Goal: Information Seeking & Learning: Learn about a topic

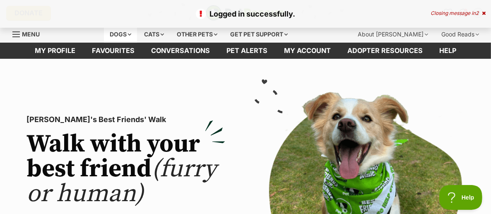
click at [137, 31] on div "Dogs" at bounding box center [120, 34] width 33 height 17
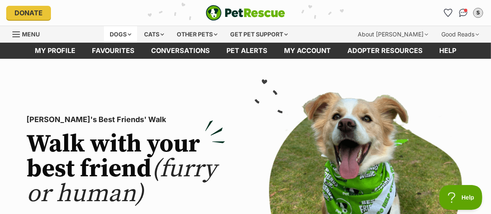
click at [137, 31] on div "Dogs" at bounding box center [120, 34] width 33 height 17
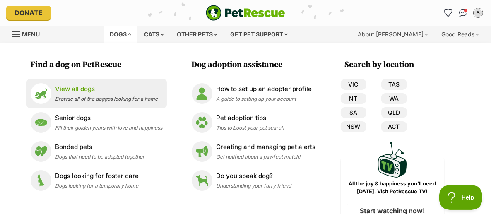
click at [103, 99] on span "Browse all of the doggos looking for a home" at bounding box center [106, 99] width 103 height 6
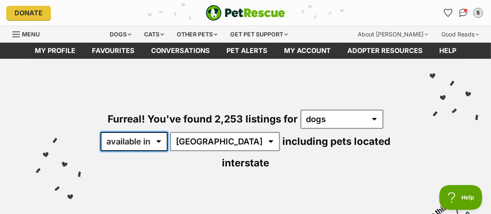
click at [162, 142] on select "available in located in" at bounding box center [134, 141] width 67 height 19
select select "disabled"
click at [101, 132] on select "available in located in" at bounding box center [134, 141] width 67 height 19
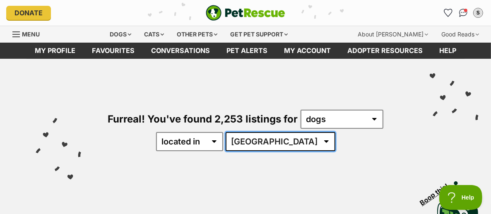
click at [302, 141] on select "Australia ACT NSW NT QLD SA TAS VIC WA" at bounding box center [281, 141] width 110 height 19
select select "VIC"
click at [251, 132] on select "Australia ACT NSW NT QLD SA TAS VIC WA" at bounding box center [281, 141] width 110 height 19
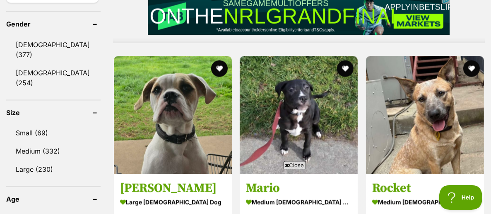
scroll to position [714, 0]
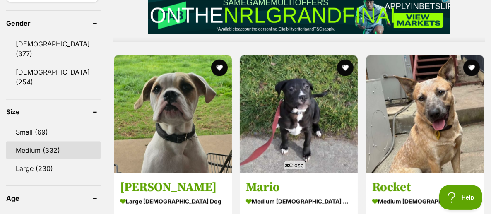
click at [44, 142] on link "Medium (332)" at bounding box center [53, 150] width 94 height 17
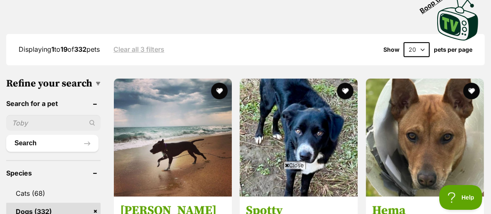
click at [422, 51] on select "20 40 60" at bounding box center [417, 49] width 26 height 15
select select "60"
click at [404, 42] on select "20 40 60" at bounding box center [417, 49] width 26 height 15
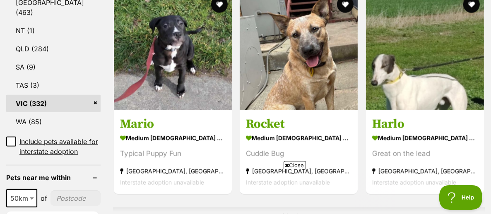
scroll to position [488, 0]
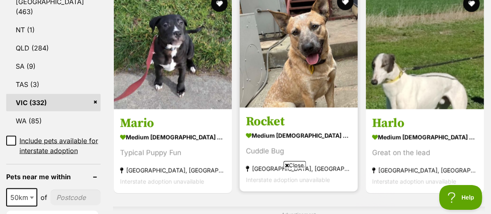
click at [331, 89] on img at bounding box center [299, 49] width 118 height 118
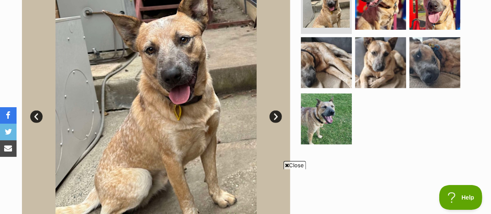
click at [272, 113] on link "Next" at bounding box center [275, 117] width 12 height 12
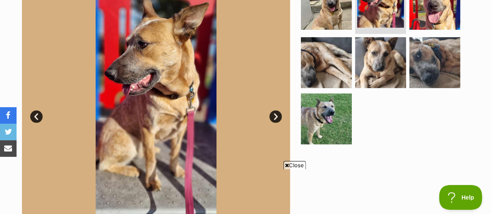
click at [272, 113] on link "Next" at bounding box center [275, 117] width 12 height 12
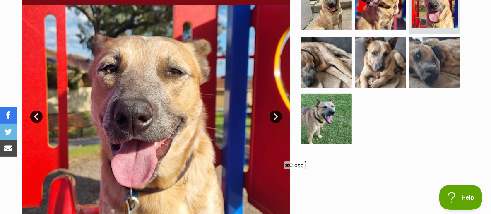
click at [272, 113] on link "Next" at bounding box center [275, 117] width 12 height 12
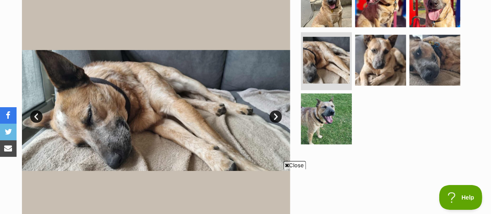
click at [272, 113] on link "Next" at bounding box center [275, 117] width 12 height 12
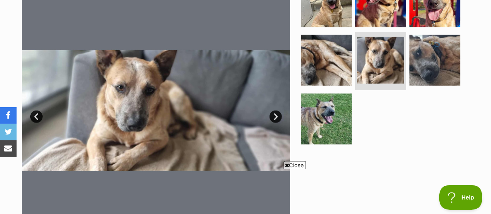
click at [272, 113] on link "Next" at bounding box center [275, 117] width 12 height 12
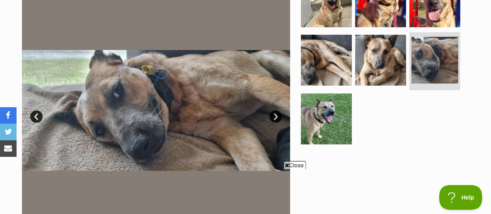
click at [272, 113] on link "Next" at bounding box center [275, 117] width 12 height 12
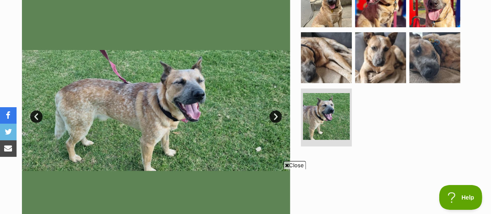
click at [272, 113] on link "Next" at bounding box center [275, 117] width 12 height 12
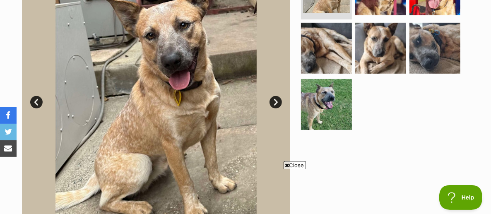
scroll to position [209, 0]
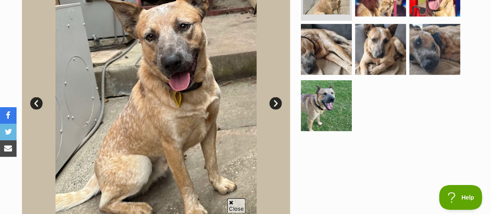
click at [272, 99] on link "Next" at bounding box center [275, 103] width 12 height 12
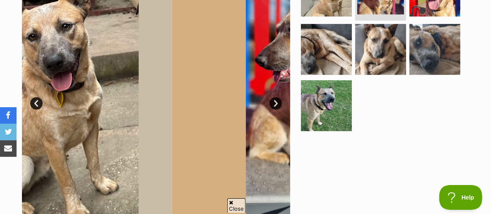
scroll to position [0, 0]
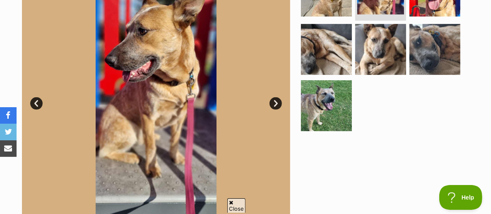
click at [272, 99] on link "Next" at bounding box center [275, 103] width 12 height 12
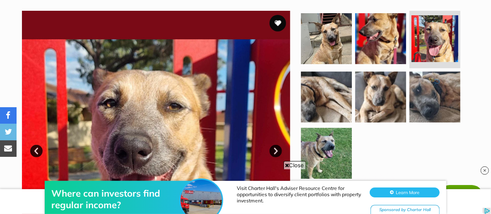
scroll to position [162, 0]
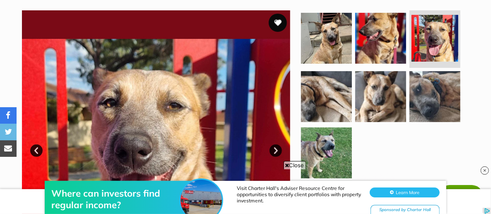
click at [273, 22] on button "favourite" at bounding box center [278, 23] width 18 height 18
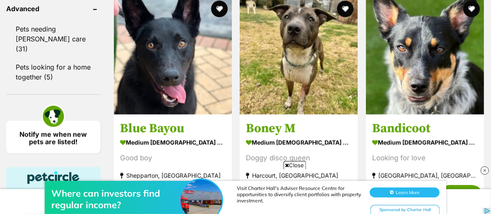
scroll to position [1192, 0]
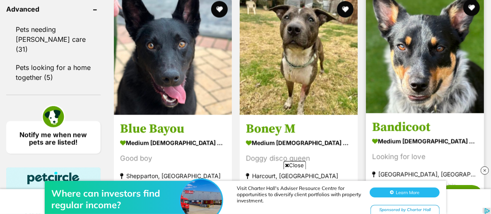
click at [404, 66] on img at bounding box center [425, 54] width 118 height 118
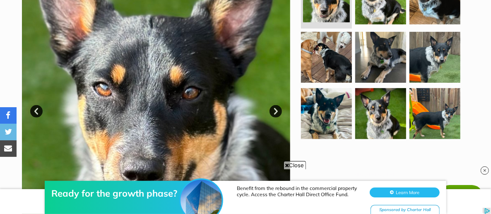
scroll to position [212, 0]
click at [276, 105] on link "Next" at bounding box center [275, 111] width 12 height 12
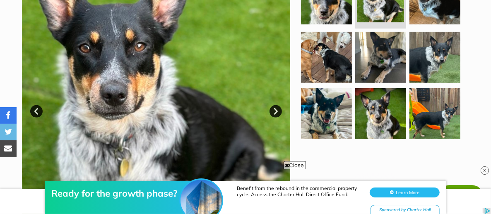
scroll to position [0, 0]
click at [276, 105] on link "Next" at bounding box center [275, 111] width 12 height 12
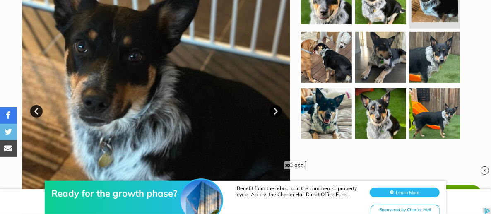
click at [276, 105] on link "Next" at bounding box center [275, 111] width 12 height 12
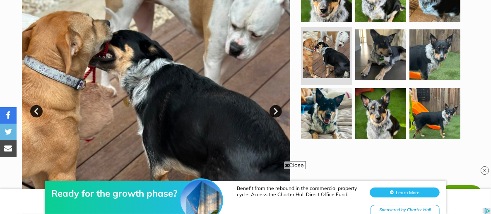
click at [276, 105] on link "Next" at bounding box center [275, 111] width 12 height 12
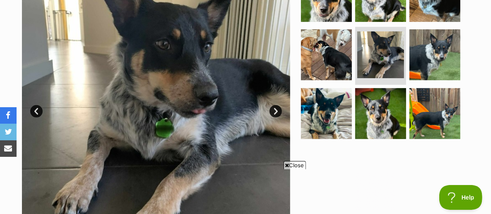
click at [276, 105] on link "Next" at bounding box center [275, 111] width 12 height 12
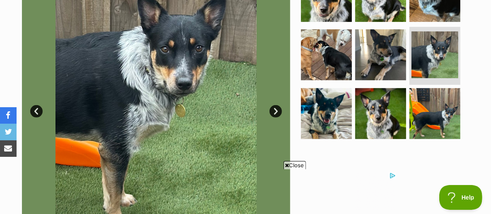
click at [276, 105] on link "Next" at bounding box center [275, 111] width 12 height 12
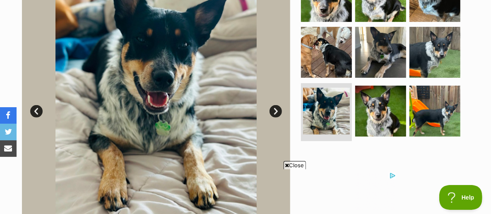
click at [276, 105] on link "Next" at bounding box center [275, 111] width 12 height 12
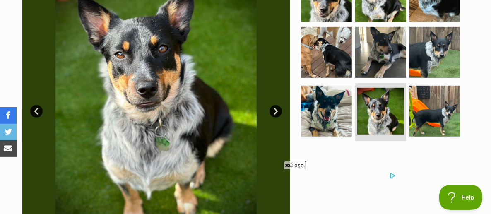
click at [276, 105] on link "Next" at bounding box center [275, 111] width 12 height 12
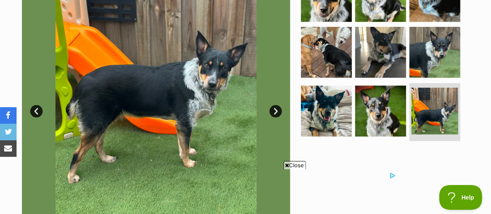
click at [298, 165] on span "Close" at bounding box center [295, 165] width 22 height 8
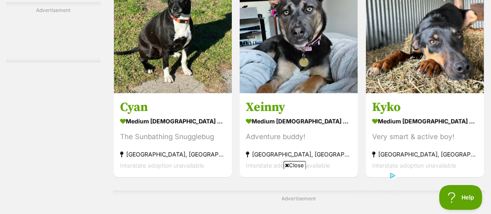
scroll to position [1710, 0]
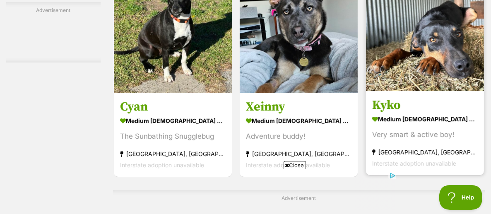
click at [433, 37] on img at bounding box center [425, 32] width 118 height 118
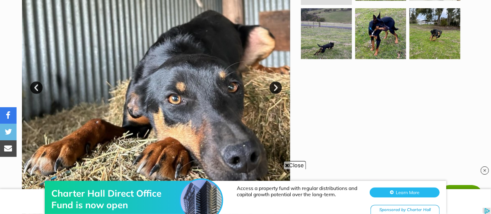
scroll to position [225, 0]
click at [272, 88] on link "Next" at bounding box center [275, 88] width 12 height 12
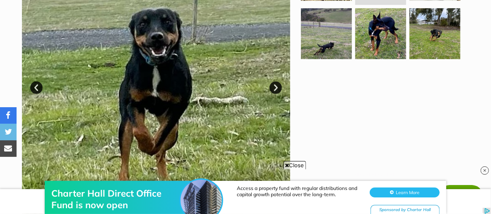
click at [272, 88] on link "Next" at bounding box center [275, 88] width 12 height 12
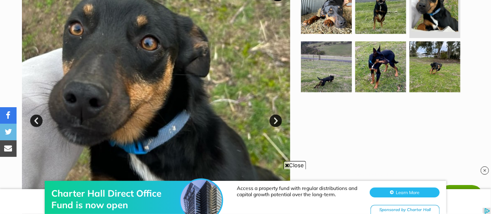
scroll to position [196, 0]
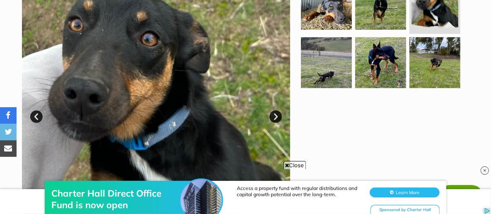
click at [274, 113] on link "Next" at bounding box center [275, 117] width 12 height 12
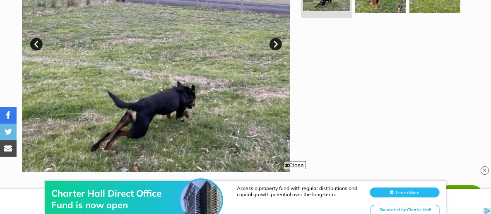
scroll to position [256, 0]
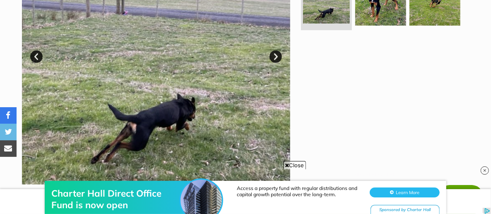
click at [276, 54] on link "Next" at bounding box center [275, 56] width 12 height 12
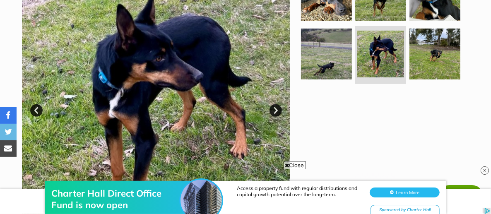
scroll to position [201, 0]
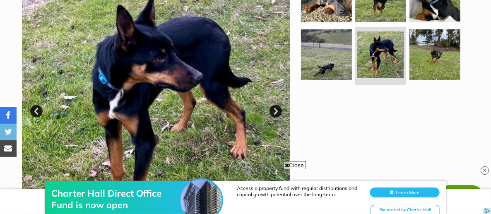
click at [272, 113] on link "Next" at bounding box center [275, 111] width 12 height 12
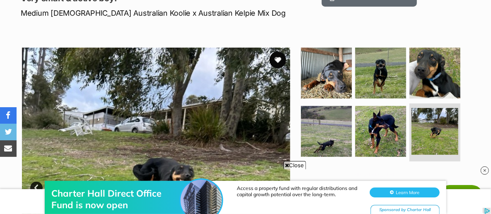
scroll to position [125, 0]
click at [279, 62] on button "favourite" at bounding box center [278, 60] width 18 height 18
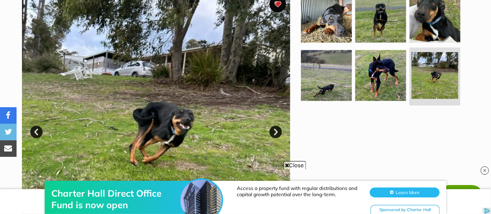
scroll to position [180, 0]
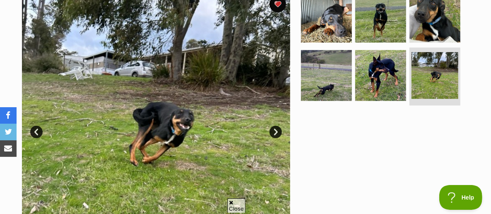
click at [277, 135] on link "Next" at bounding box center [275, 132] width 12 height 12
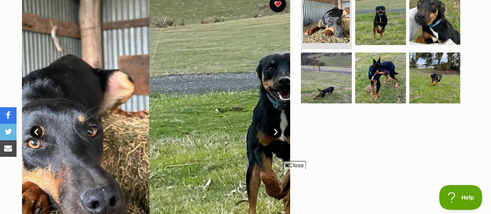
scroll to position [0, 0]
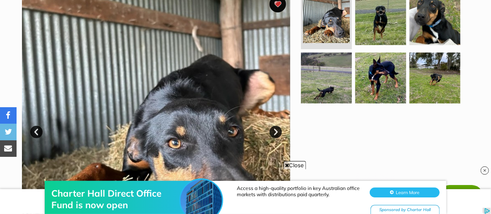
click at [277, 135] on link "Next" at bounding box center [275, 132] width 12 height 12
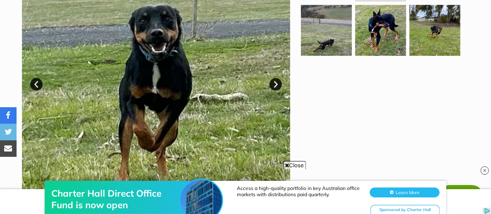
scroll to position [226, 0]
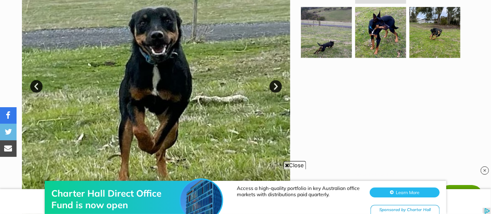
click at [273, 86] on link "Next" at bounding box center [275, 86] width 12 height 12
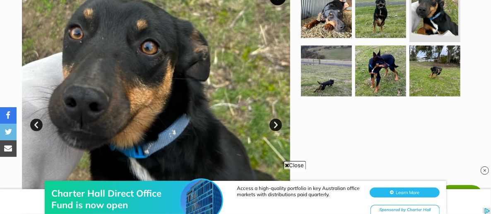
scroll to position [0, 0]
click at [276, 124] on link "Next" at bounding box center [275, 125] width 12 height 12
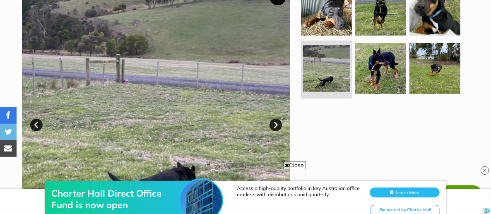
click at [276, 124] on link "Next" at bounding box center [275, 125] width 12 height 12
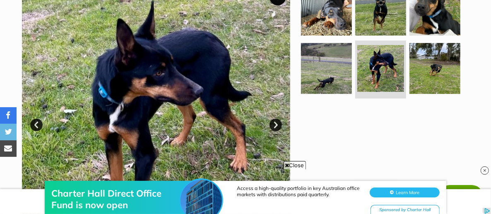
click at [276, 124] on link "Next" at bounding box center [275, 125] width 12 height 12
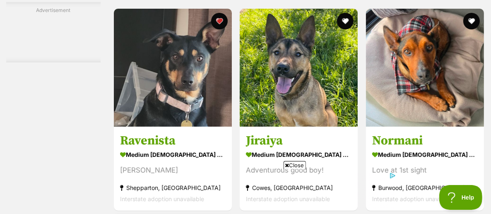
scroll to position [1964, 0]
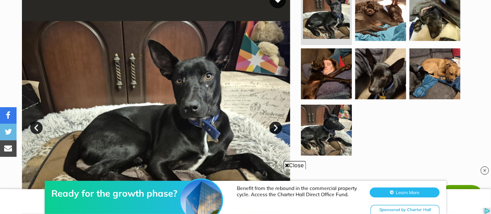
click at [275, 127] on link "Next" at bounding box center [275, 128] width 12 height 12
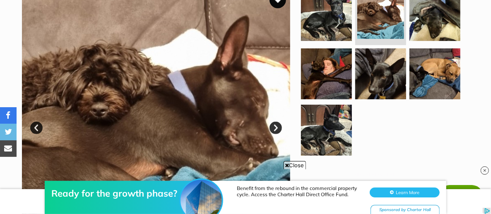
click at [275, 127] on link "Next" at bounding box center [275, 128] width 12 height 12
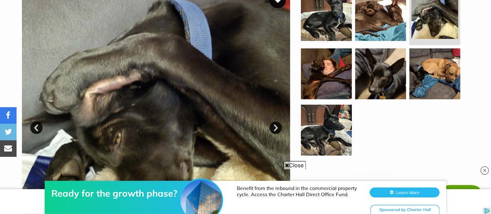
click at [275, 127] on link "Next" at bounding box center [275, 128] width 12 height 12
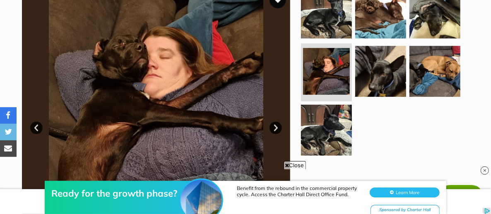
click at [275, 127] on link "Next" at bounding box center [275, 128] width 12 height 12
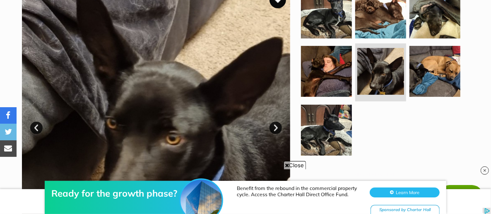
scroll to position [228, 0]
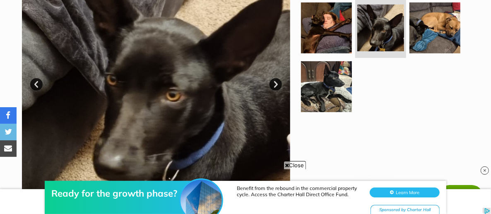
click at [278, 83] on link "Next" at bounding box center [275, 84] width 12 height 12
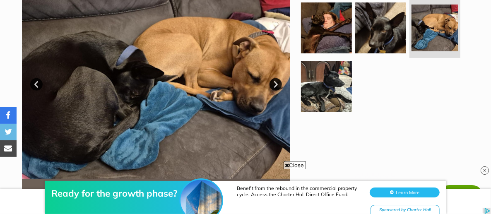
click at [278, 83] on link "Next" at bounding box center [275, 84] width 12 height 12
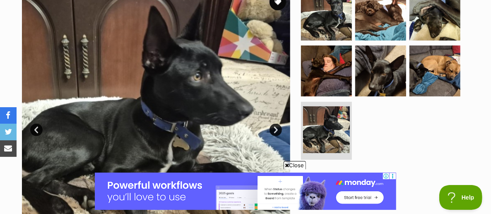
scroll to position [195, 0]
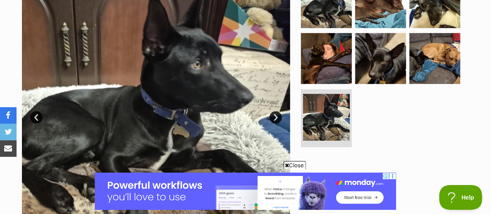
click at [273, 118] on link "Next" at bounding box center [275, 117] width 12 height 12
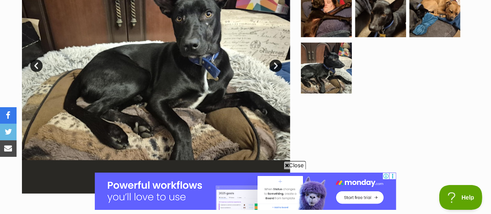
scroll to position [247, 0]
click at [273, 62] on link "Next" at bounding box center [275, 66] width 12 height 12
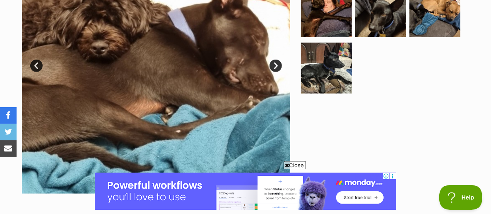
click at [273, 62] on link "Next" at bounding box center [275, 66] width 12 height 12
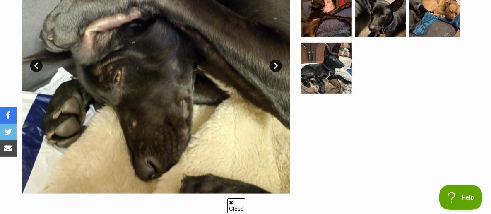
click at [273, 62] on link "Next" at bounding box center [275, 66] width 12 height 12
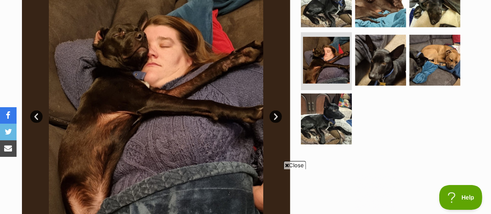
scroll to position [0, 0]
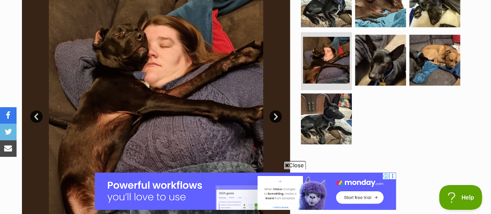
click at [275, 115] on link "Next" at bounding box center [275, 117] width 12 height 12
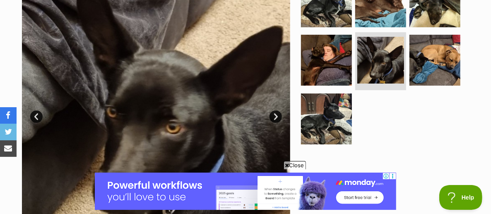
click at [275, 115] on link "Next" at bounding box center [275, 117] width 12 height 12
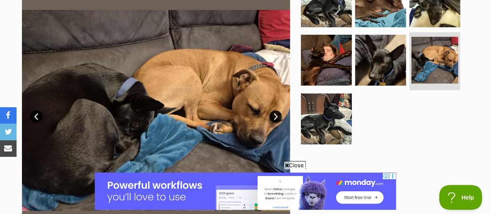
click at [275, 115] on link "Next" at bounding box center [275, 117] width 12 height 12
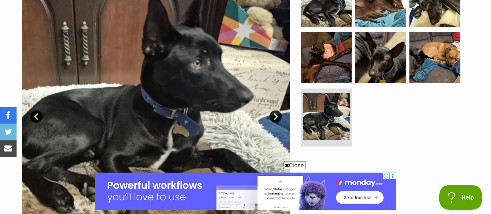
click at [275, 115] on link "Next" at bounding box center [275, 117] width 12 height 12
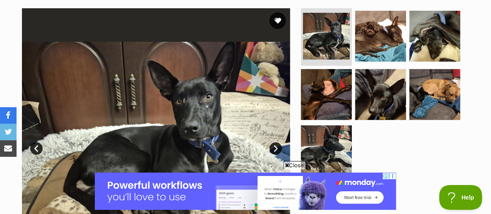
scroll to position [149, 0]
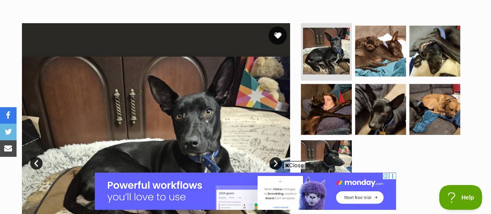
click at [275, 34] on button "favourite" at bounding box center [278, 35] width 18 height 18
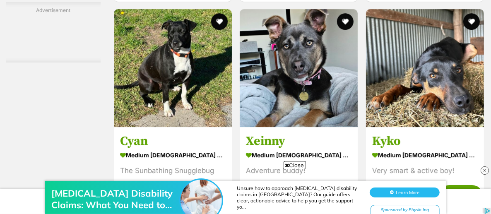
scroll to position [1675, 0]
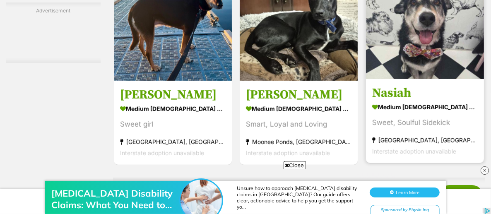
scroll to position [2221, 0]
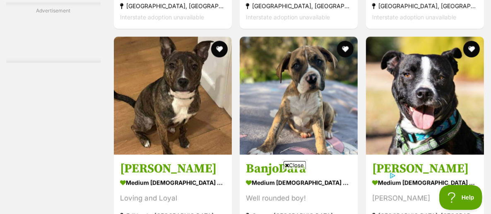
scroll to position [4643, 0]
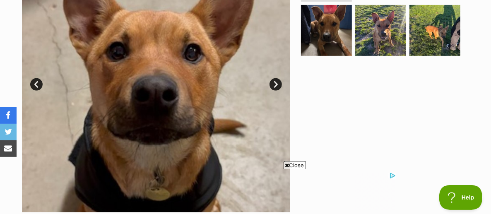
click at [274, 85] on link "Next" at bounding box center [275, 84] width 12 height 12
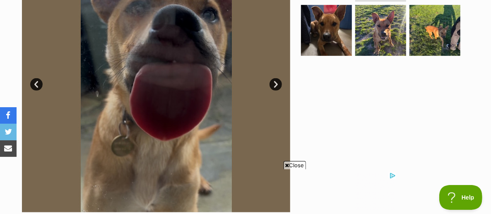
click at [274, 85] on link "Next" at bounding box center [275, 84] width 12 height 12
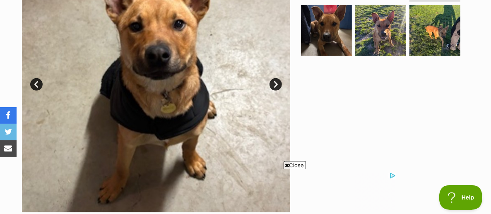
click at [274, 85] on link "Next" at bounding box center [275, 84] width 12 height 12
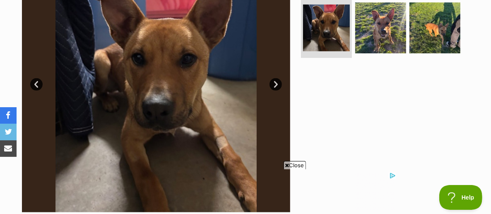
click at [274, 85] on link "Next" at bounding box center [275, 84] width 12 height 12
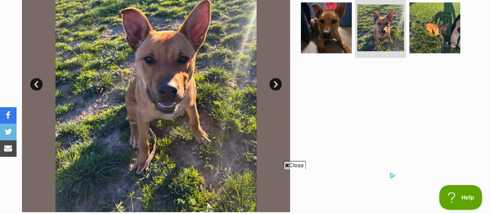
click at [274, 85] on link "Next" at bounding box center [275, 84] width 12 height 12
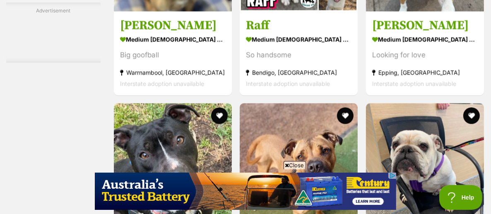
click at [296, 165] on span "Close" at bounding box center [295, 165] width 22 height 8
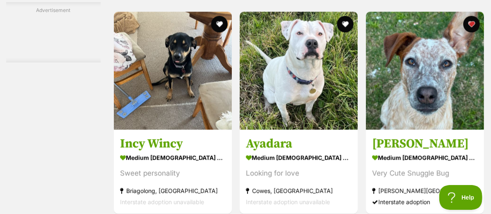
scroll to position [3250, 0]
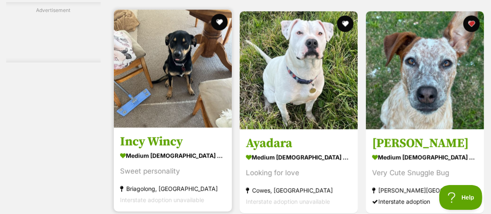
click at [177, 84] on img at bounding box center [173, 69] width 118 height 118
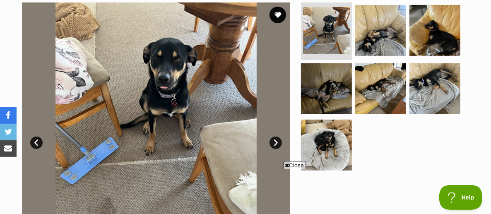
click at [274, 146] on link "Next" at bounding box center [275, 143] width 12 height 12
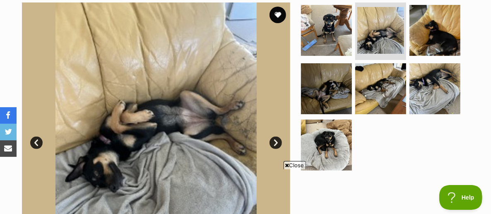
click at [274, 146] on link "Next" at bounding box center [275, 143] width 12 height 12
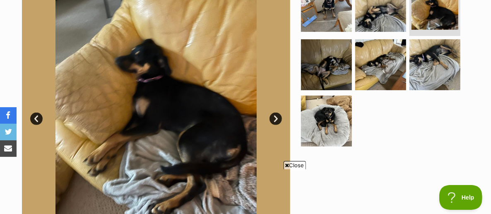
scroll to position [201, 0]
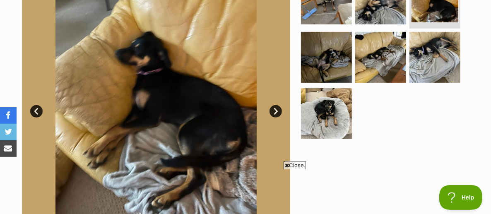
click at [273, 113] on link "Next" at bounding box center [275, 111] width 12 height 12
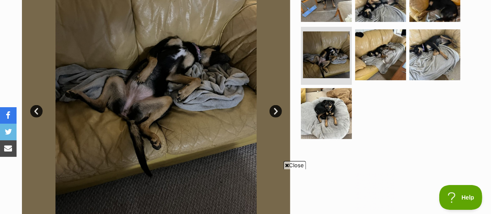
click at [273, 113] on link "Next" at bounding box center [275, 111] width 12 height 12
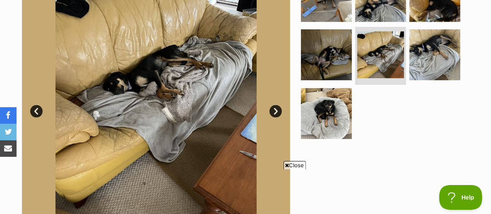
click at [273, 113] on link "Next" at bounding box center [275, 111] width 12 height 12
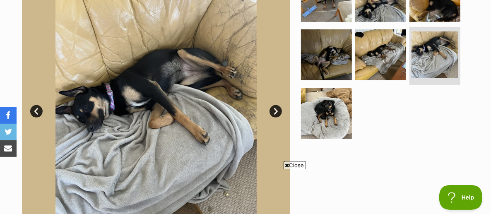
click at [273, 113] on link "Next" at bounding box center [275, 111] width 12 height 12
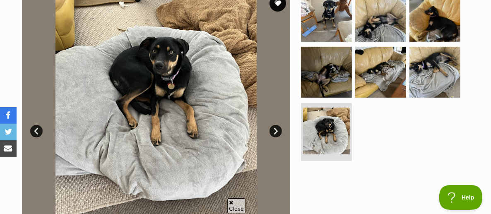
scroll to position [0, 0]
click at [34, 134] on link "Prev" at bounding box center [36, 131] width 12 height 12
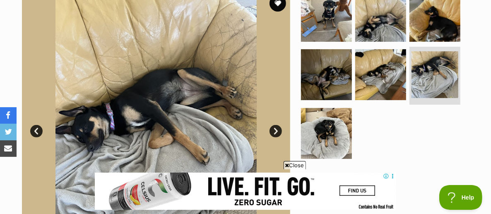
click at [34, 134] on link "Prev" at bounding box center [36, 131] width 12 height 12
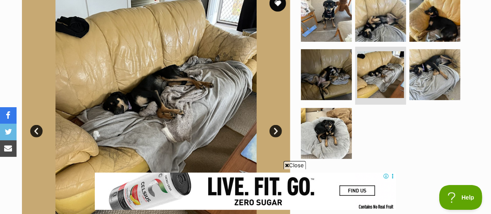
click at [34, 134] on link "Prev" at bounding box center [36, 131] width 12 height 12
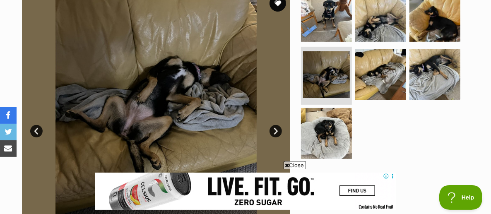
click at [34, 134] on link "Prev" at bounding box center [36, 131] width 12 height 12
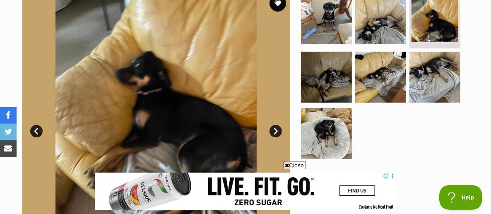
click at [34, 134] on link "Prev" at bounding box center [36, 131] width 12 height 12
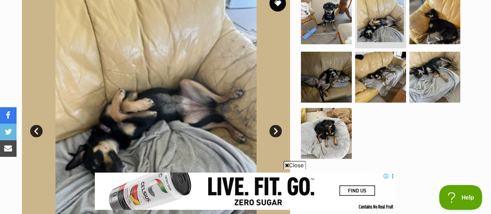
click at [34, 134] on link "Prev" at bounding box center [36, 131] width 12 height 12
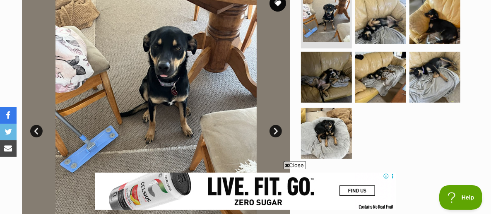
click at [34, 134] on link "Prev" at bounding box center [36, 131] width 12 height 12
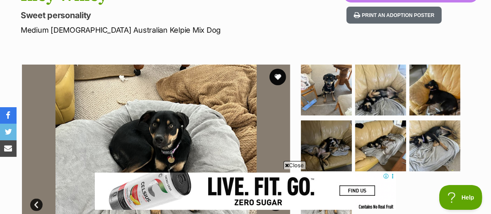
scroll to position [107, 0]
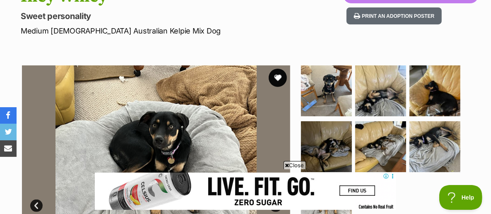
click at [277, 79] on button "favourite" at bounding box center [278, 78] width 18 height 18
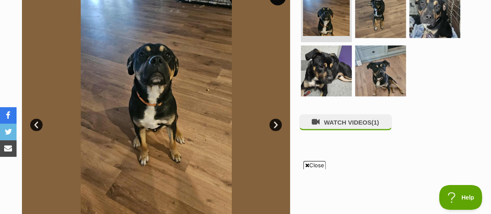
click at [275, 122] on link "Next" at bounding box center [275, 125] width 12 height 12
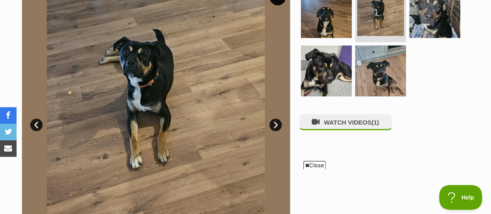
click at [275, 122] on link "Next" at bounding box center [275, 125] width 12 height 12
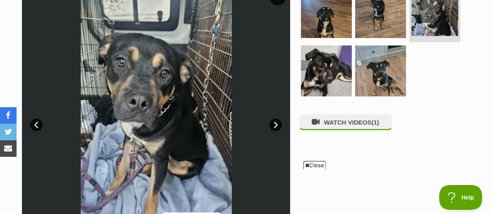
click at [275, 122] on link "Next" at bounding box center [275, 125] width 12 height 12
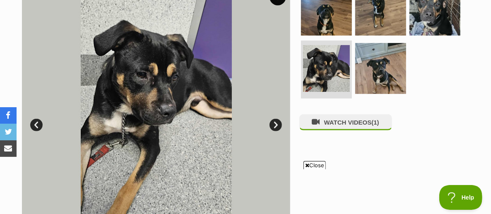
click at [275, 122] on link "Next" at bounding box center [275, 125] width 12 height 12
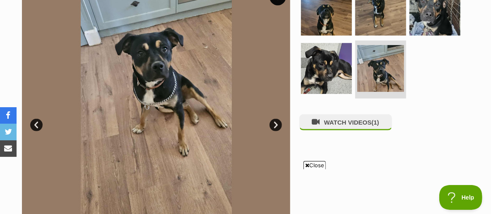
click at [275, 122] on link "Next" at bounding box center [275, 125] width 12 height 12
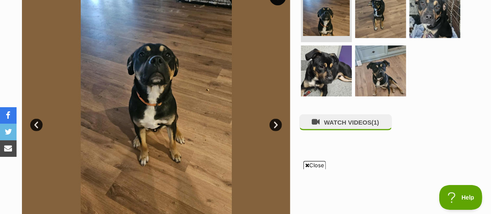
click at [312, 163] on span "Close" at bounding box center [314, 165] width 22 height 8
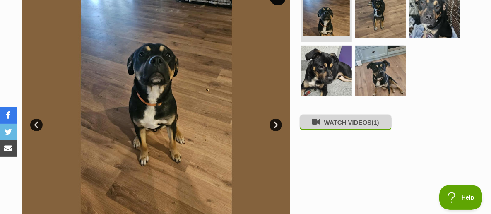
click at [357, 125] on button "WATCH VIDEOS (1)" at bounding box center [345, 122] width 93 height 16
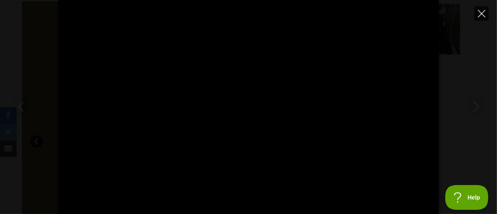
type input "100"
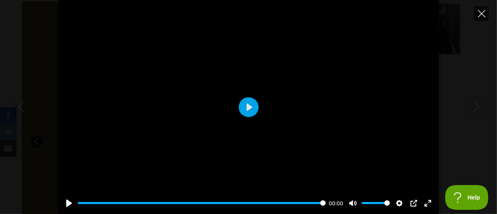
click at [481, 12] on icon "Close" at bounding box center [481, 13] width 7 height 7
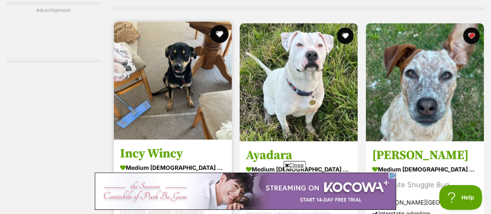
click at [219, 38] on button "favourite" at bounding box center [219, 34] width 18 height 18
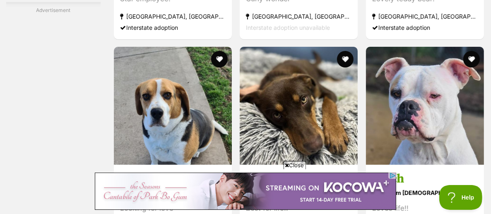
scroll to position [3919, 0]
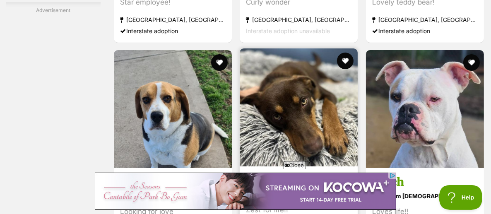
click at [301, 99] on img at bounding box center [299, 107] width 118 height 118
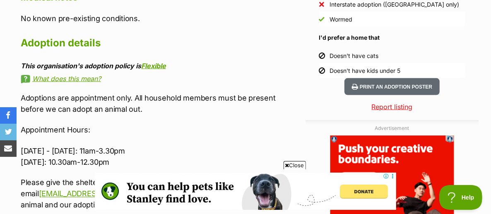
scroll to position [809, 0]
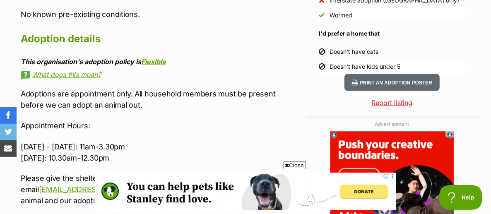
click at [292, 164] on span "Close" at bounding box center [295, 165] width 22 height 8
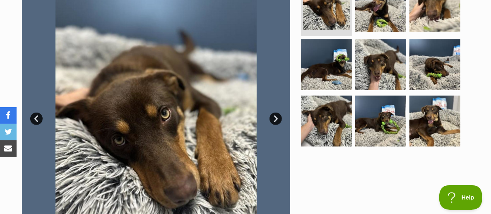
scroll to position [193, 0]
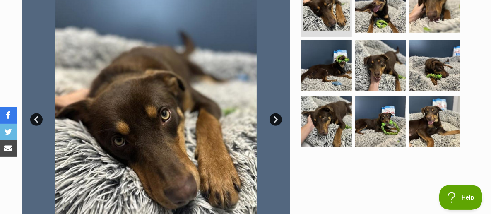
click at [274, 120] on link "Next" at bounding box center [275, 119] width 12 height 12
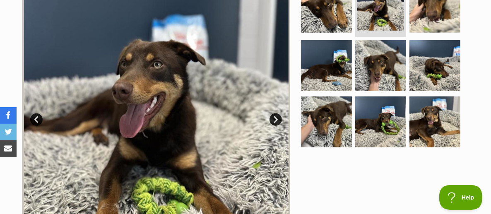
click at [274, 120] on link "Next" at bounding box center [275, 119] width 12 height 12
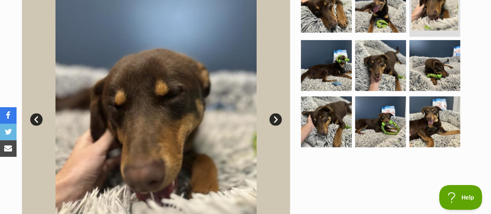
click at [274, 120] on link "Next" at bounding box center [275, 119] width 12 height 12
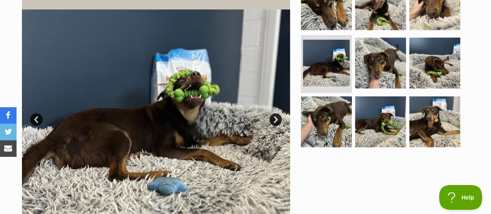
click at [274, 120] on link "Next" at bounding box center [275, 119] width 12 height 12
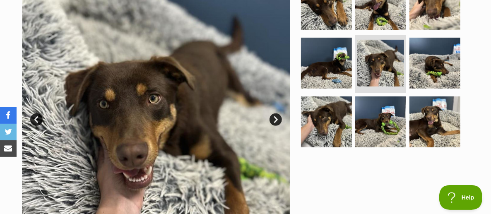
click at [274, 120] on link "Next" at bounding box center [275, 119] width 12 height 12
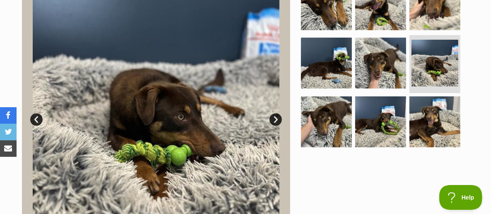
click at [275, 119] on link "Next" at bounding box center [275, 119] width 12 height 12
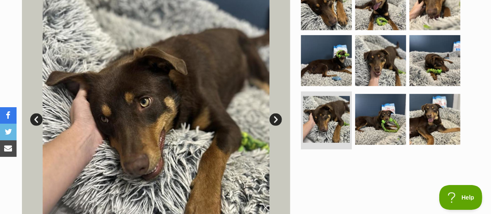
click at [275, 118] on link "Next" at bounding box center [275, 119] width 12 height 12
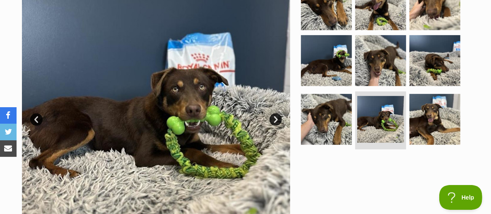
scroll to position [0, 0]
click at [275, 118] on link "Next" at bounding box center [275, 119] width 12 height 12
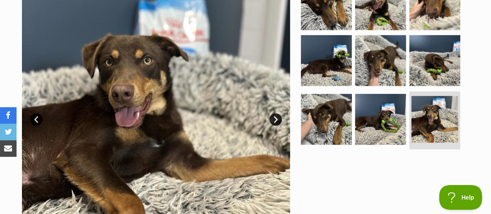
click at [275, 118] on link "Next" at bounding box center [275, 119] width 12 height 12
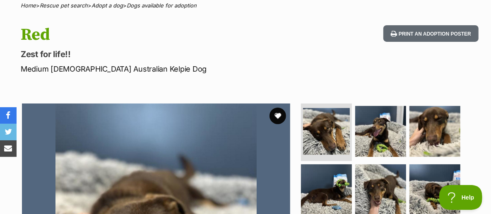
scroll to position [69, 0]
click at [277, 115] on button "favourite" at bounding box center [278, 116] width 18 height 18
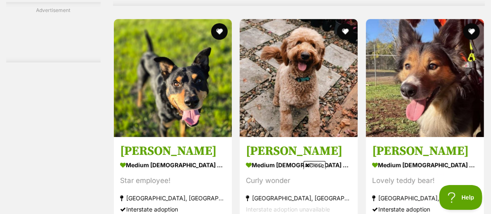
scroll to position [3737, 0]
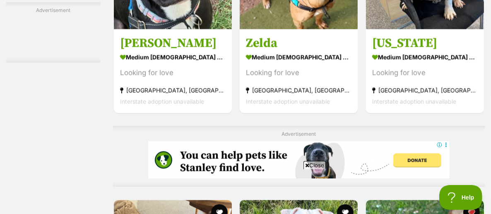
scroll to position [3060, 0]
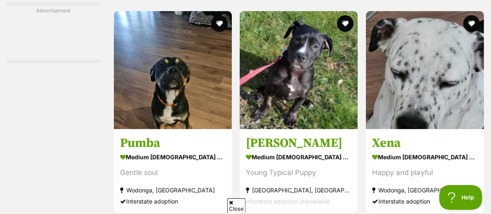
scroll to position [4247, 0]
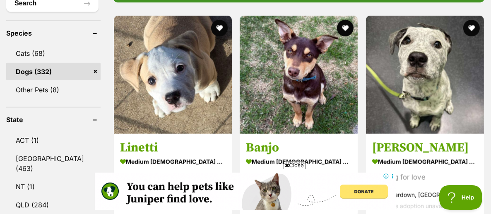
scroll to position [332, 0]
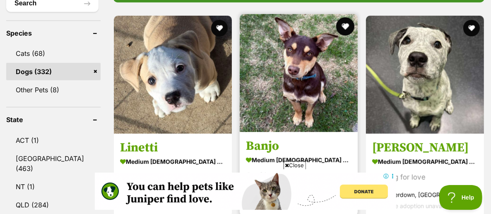
click at [342, 26] on button "favourite" at bounding box center [346, 26] width 18 height 18
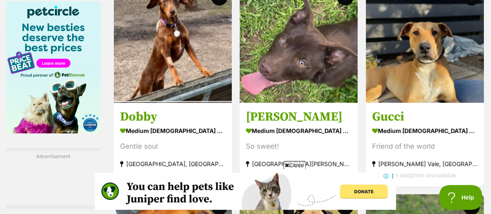
scroll to position [1359, 0]
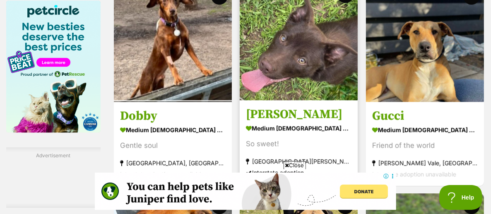
click at [320, 52] on img at bounding box center [299, 41] width 118 height 118
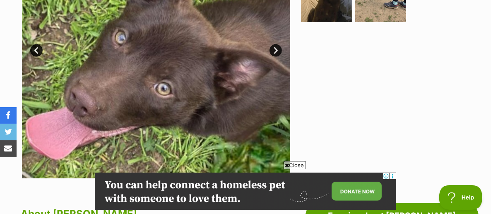
scroll to position [257, 0]
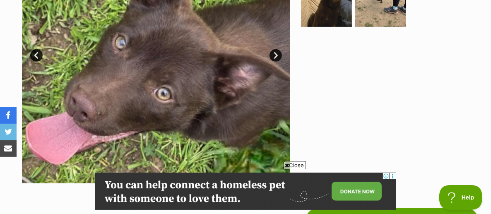
click at [276, 55] on link "Next" at bounding box center [275, 55] width 12 height 12
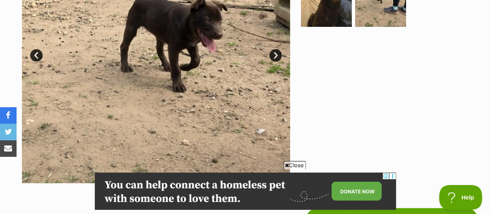
click at [276, 55] on link "Next" at bounding box center [275, 55] width 12 height 12
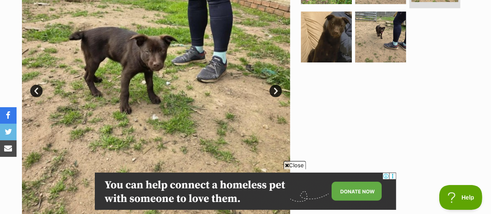
scroll to position [221, 0]
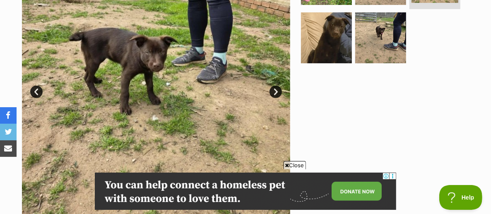
click at [276, 91] on link "Next" at bounding box center [275, 92] width 12 height 12
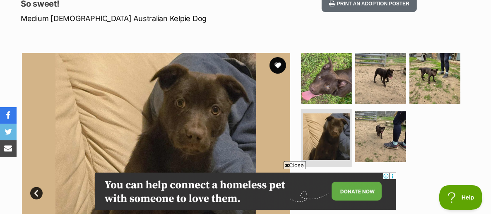
scroll to position [119, 0]
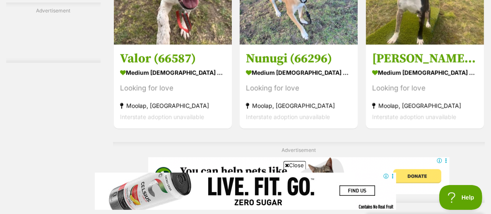
drag, startPoint x: 418, startPoint y: 68, endPoint x: 465, endPoint y: 74, distance: 47.1
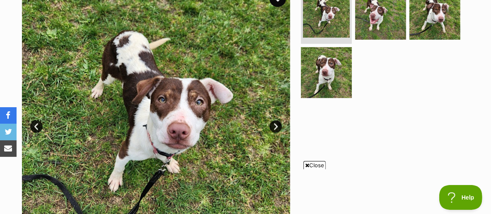
click at [274, 120] on link "Next" at bounding box center [275, 126] width 12 height 12
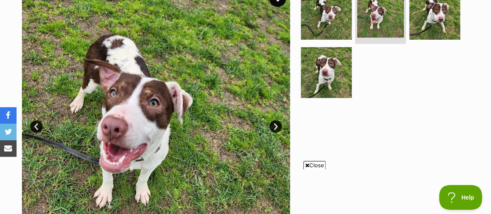
click at [274, 120] on link "Next" at bounding box center [275, 126] width 12 height 12
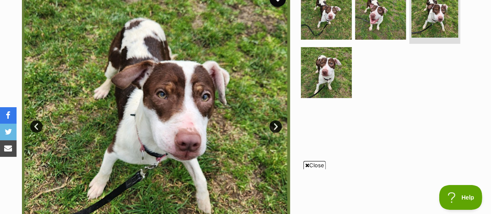
click at [274, 120] on link "Next" at bounding box center [275, 126] width 12 height 12
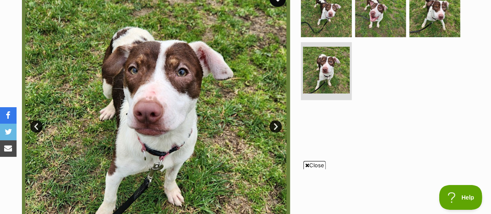
click at [274, 120] on link "Next" at bounding box center [275, 126] width 12 height 12
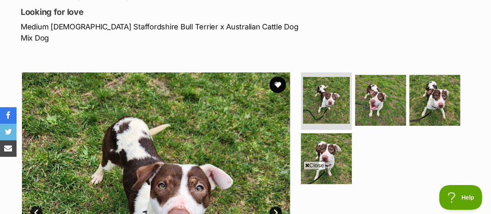
scroll to position [106, 0]
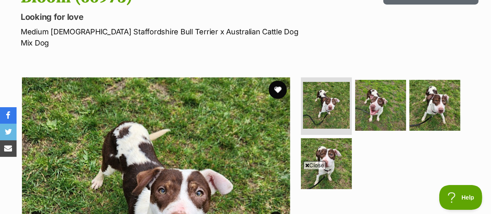
click at [276, 81] on button "favourite" at bounding box center [278, 90] width 18 height 18
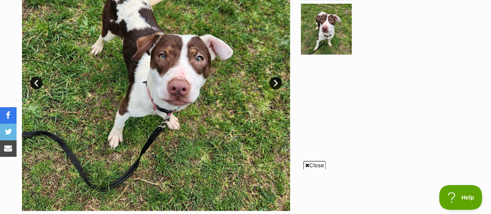
scroll to position [240, 0]
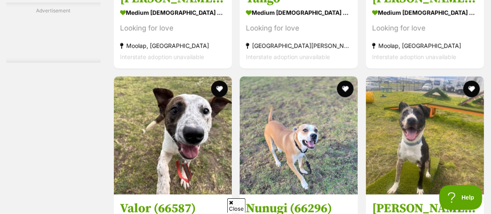
scroll to position [2474, 0]
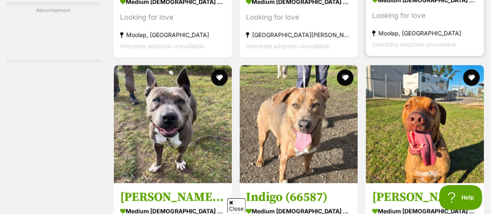
scroll to position [2984, 0]
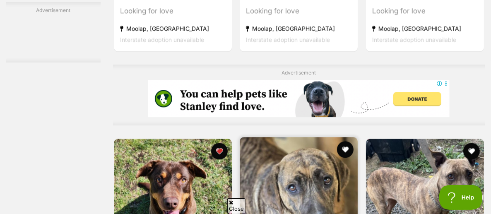
scroll to position [3199, 0]
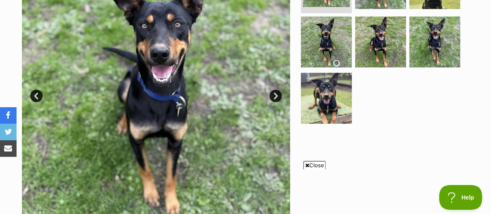
scroll to position [215, 0]
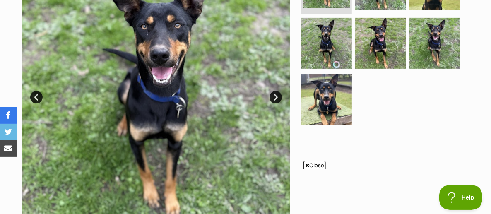
click at [276, 96] on link "Next" at bounding box center [275, 97] width 12 height 12
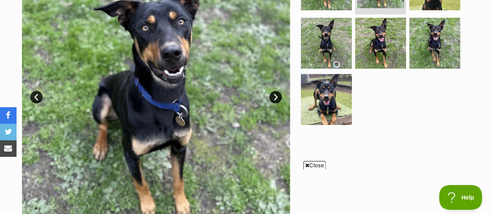
click at [276, 96] on link "Next" at bounding box center [275, 97] width 12 height 12
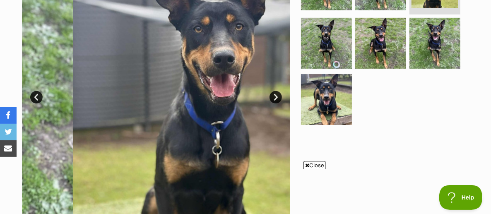
scroll to position [0, 0]
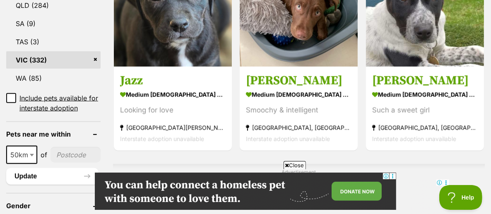
scroll to position [492, 0]
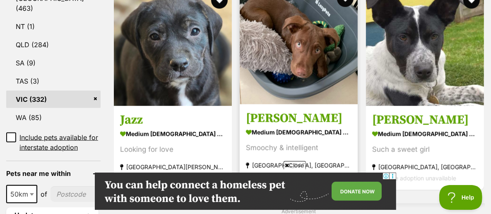
drag, startPoint x: 0, startPoint y: 0, endPoint x: 330, endPoint y: 42, distance: 332.6
click at [330, 42] on img at bounding box center [299, 45] width 118 height 118
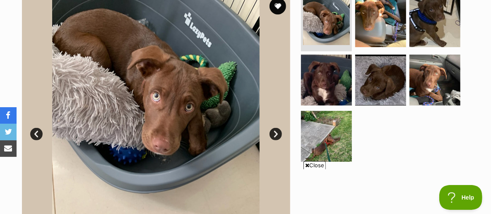
scroll to position [178, 0]
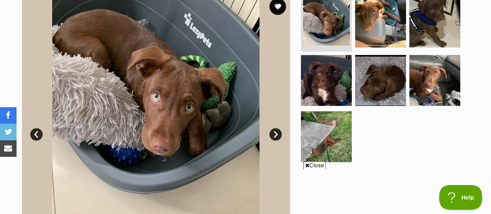
click at [272, 137] on link "Next" at bounding box center [275, 134] width 12 height 12
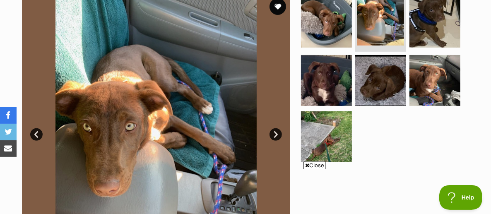
click at [272, 137] on link "Next" at bounding box center [275, 134] width 12 height 12
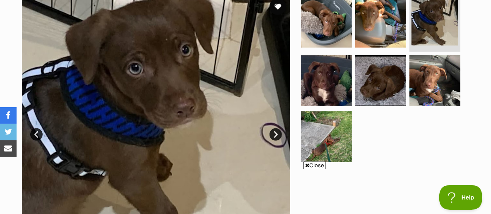
click at [272, 137] on link "Next" at bounding box center [275, 134] width 12 height 12
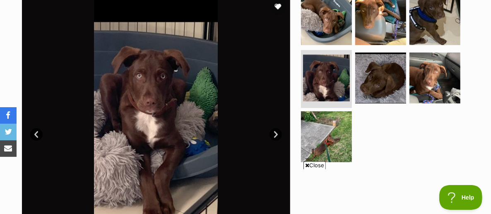
click at [272, 137] on link "Next" at bounding box center [275, 134] width 12 height 12
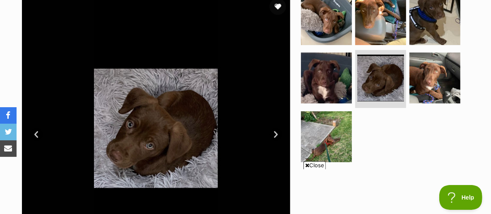
click at [272, 137] on link "Next" at bounding box center [275, 134] width 12 height 12
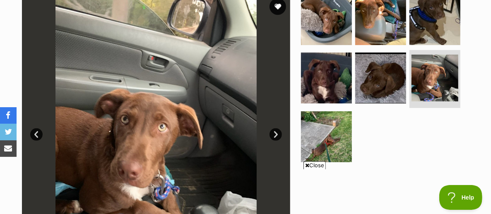
click at [272, 137] on link "Next" at bounding box center [275, 134] width 12 height 12
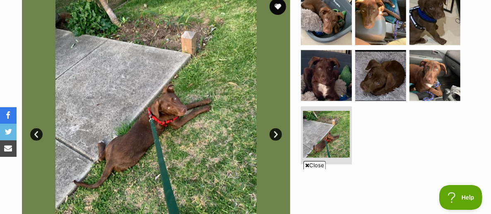
click at [277, 130] on link "Next" at bounding box center [275, 134] width 12 height 12
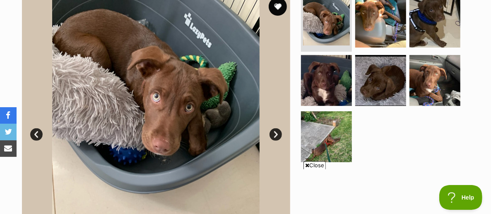
click at [277, 5] on button "favourite" at bounding box center [278, 7] width 18 height 18
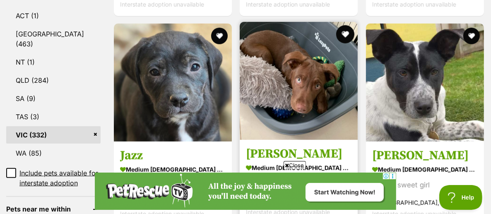
click at [344, 33] on button "favourite" at bounding box center [346, 34] width 18 height 18
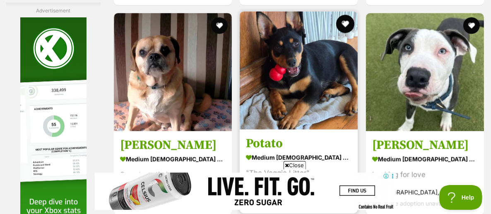
click at [345, 28] on button "favourite" at bounding box center [346, 24] width 18 height 18
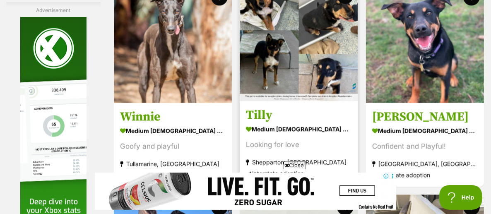
click at [301, 69] on img at bounding box center [299, 42] width 118 height 118
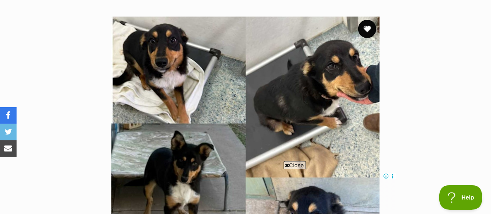
click at [365, 29] on button "favourite" at bounding box center [367, 29] width 18 height 18
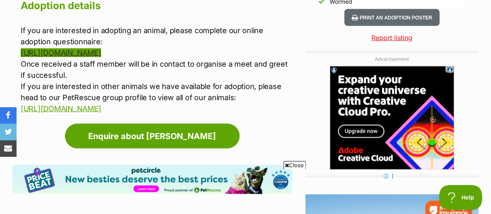
click at [101, 48] on link "https://greatershepparton-animal-shelter.app.oneblink.io/forms/12424" at bounding box center [61, 52] width 80 height 9
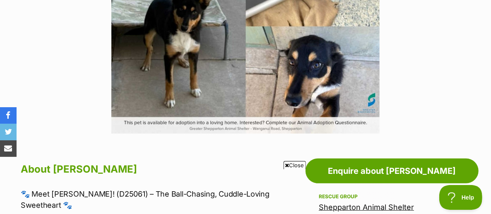
scroll to position [307, 0]
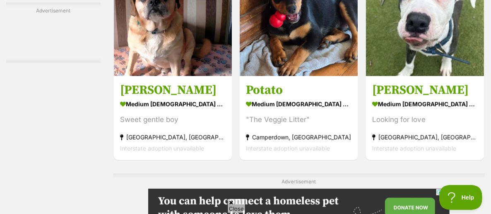
scroll to position [2515, 0]
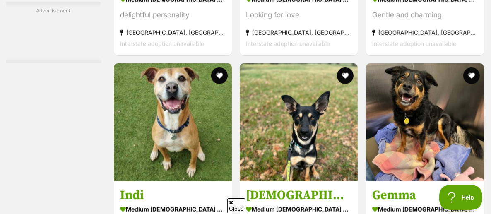
scroll to position [4413, 0]
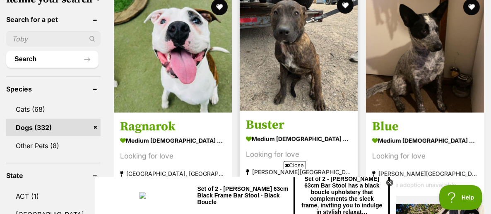
scroll to position [277, 0]
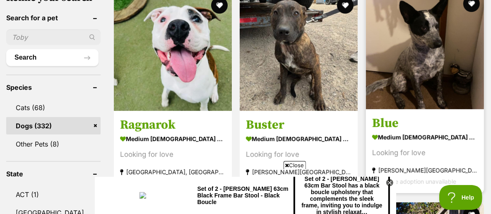
click at [450, 60] on img at bounding box center [425, 50] width 118 height 118
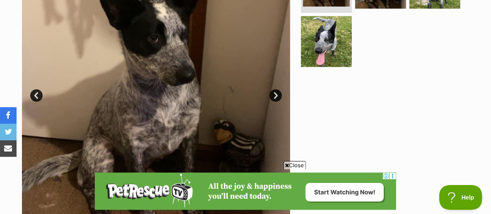
click at [276, 89] on link "Next" at bounding box center [275, 95] width 12 height 12
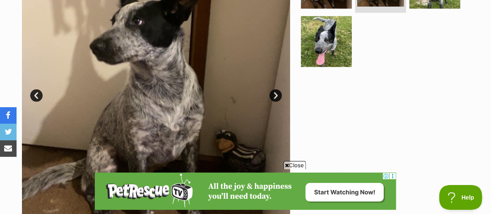
click at [276, 89] on link "Next" at bounding box center [275, 95] width 12 height 12
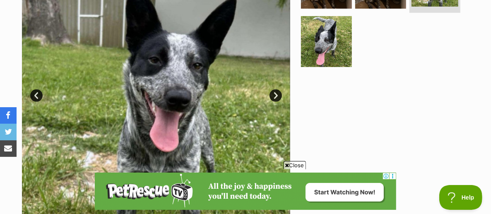
click at [276, 89] on link "Next" at bounding box center [275, 95] width 12 height 12
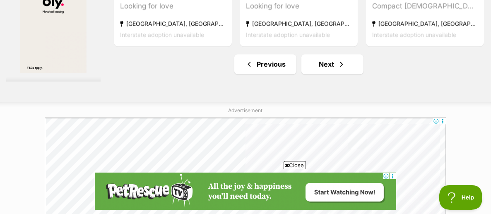
scroll to position [5121, 0]
click at [350, 70] on link "Next" at bounding box center [332, 65] width 62 height 20
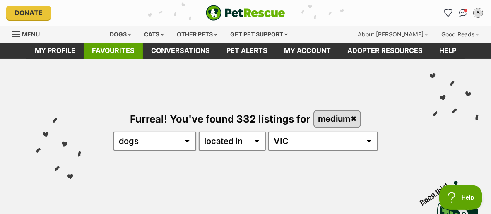
click at [106, 50] on link "Favourites" at bounding box center [113, 51] width 59 height 16
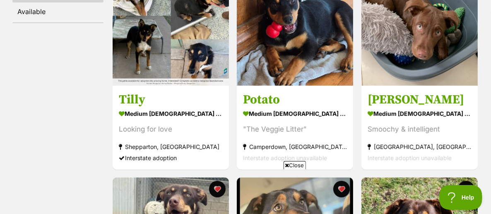
scroll to position [202, 0]
